Goal: Task Accomplishment & Management: Complete application form

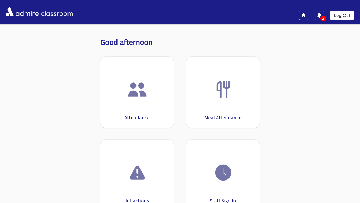
click at [324, 18] on span "3" at bounding box center [324, 18] width 6 height 5
click at [324, 20] on span "3" at bounding box center [324, 18] width 6 height 5
click at [317, 14] on icon at bounding box center [319, 15] width 5 height 5
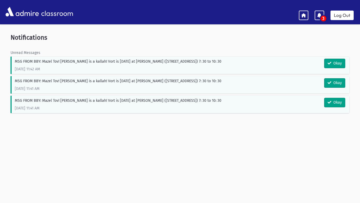
click at [305, 16] on icon at bounding box center [303, 15] width 5 height 5
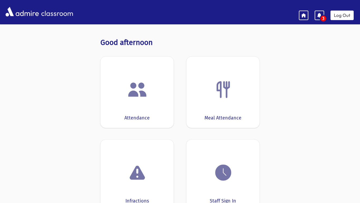
click at [159, 81] on div at bounding box center [137, 89] width 57 height 20
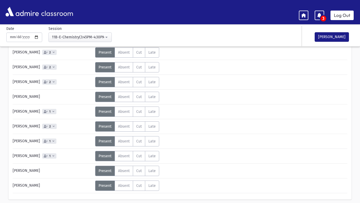
scroll to position [157, 0]
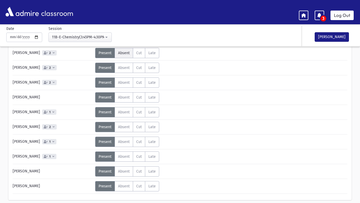
click at [122, 54] on span "Absent" at bounding box center [124, 53] width 12 height 4
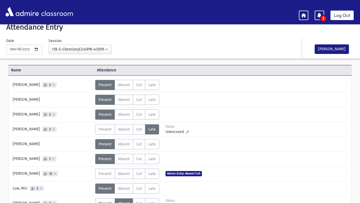
scroll to position [9, 0]
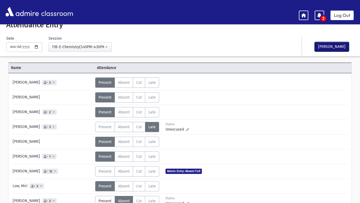
click at [326, 44] on button "[PERSON_NAME]" at bounding box center [332, 46] width 34 height 9
click at [339, 20] on header "classroom 3 Log Out" at bounding box center [180, 12] width 360 height 24
click at [321, 16] on div "3" at bounding box center [323, 18] width 7 height 7
click at [320, 12] on div at bounding box center [319, 15] width 9 height 9
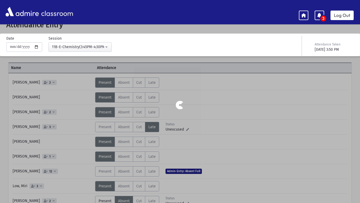
scroll to position [11, 0]
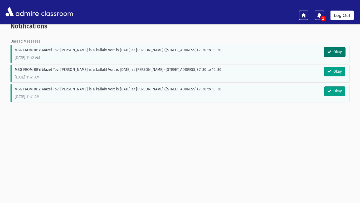
click at [333, 50] on button "Okay" at bounding box center [334, 51] width 21 height 9
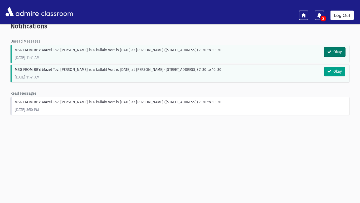
click at [333, 52] on button "Okay" at bounding box center [334, 51] width 21 height 9
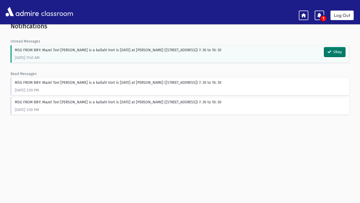
click at [332, 55] on button "Okay" at bounding box center [334, 51] width 21 height 9
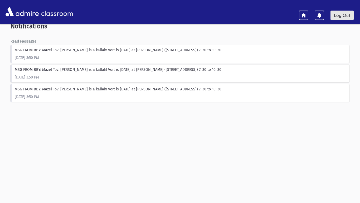
click at [339, 16] on link "Log Out" at bounding box center [342, 15] width 23 height 9
